Goal: Information Seeking & Learning: Learn about a topic

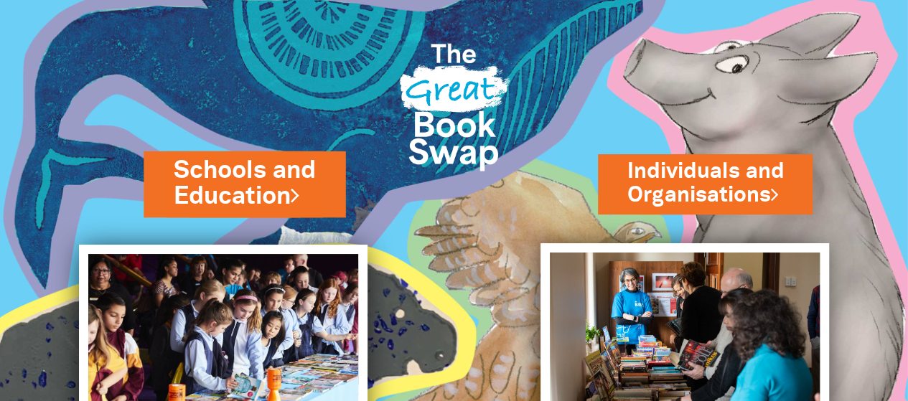
click at [258, 175] on link "Schools and Education" at bounding box center [244, 184] width 141 height 60
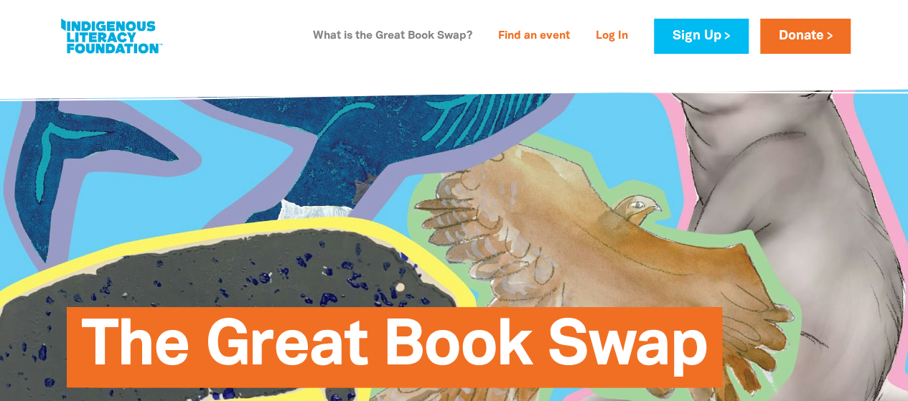
click at [378, 39] on link "What is the Great Book Swap?" at bounding box center [392, 36] width 177 height 23
